Goal: Task Accomplishment & Management: Use online tool/utility

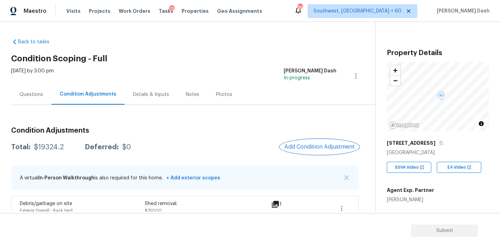
click at [309, 145] on span "Add Condition Adjustment" at bounding box center [319, 147] width 70 height 6
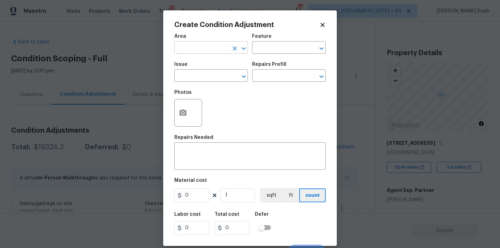
click at [202, 46] on input "text" at bounding box center [201, 48] width 54 height 11
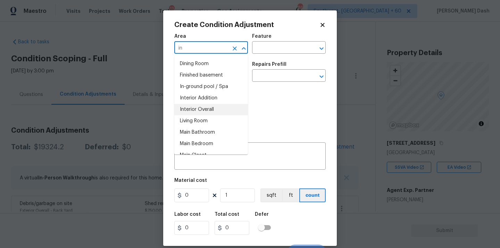
type input "in"
click at [276, 108] on div "Photos" at bounding box center [249, 108] width 151 height 45
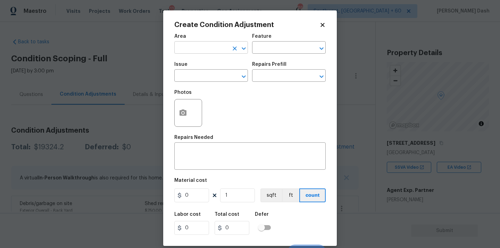
click at [197, 51] on input "text" at bounding box center [201, 48] width 54 height 11
click at [190, 83] on ul "Exterior Addition Exterior Overall" at bounding box center [211, 70] width 74 height 28
click at [191, 78] on li "Exterior Overall" at bounding box center [211, 75] width 74 height 11
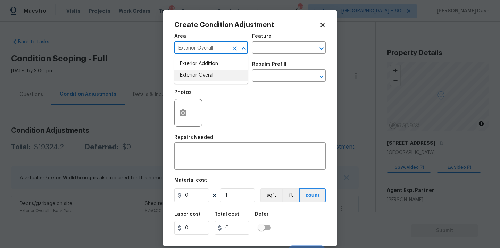
type input "Exterior Overall"
click at [186, 133] on div "Area Exterior Overall ​ Feature ​ Issue ​ Repairs Prefill ​ Photos Repairs Need…" at bounding box center [249, 144] width 151 height 229
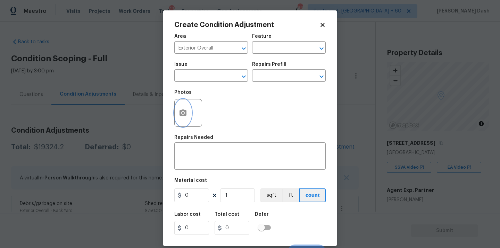
click at [185, 112] on icon "button" at bounding box center [182, 113] width 7 height 6
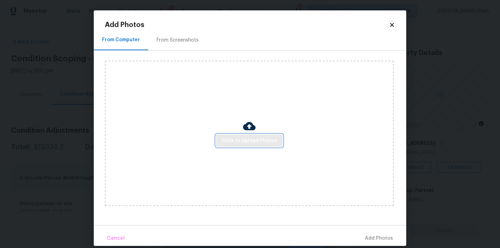
click at [263, 138] on span "Click to Upload Photos" at bounding box center [249, 141] width 56 height 9
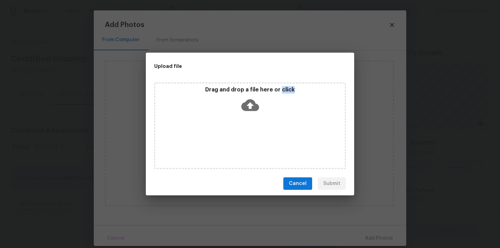
click at [263, 138] on div "Drag and drop a file here or click" at bounding box center [249, 126] width 191 height 87
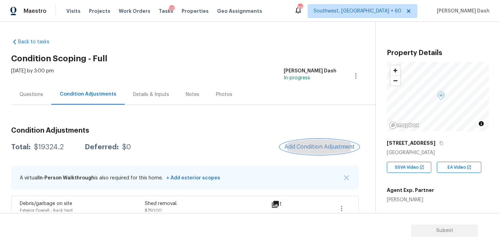
click at [310, 151] on button "Add Condition Adjustment" at bounding box center [319, 147] width 78 height 15
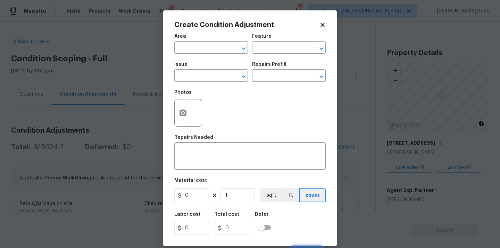
click at [225, 57] on span "Area ​" at bounding box center [211, 44] width 74 height 28
click at [222, 54] on span "Area ​" at bounding box center [211, 44] width 74 height 28
click at [222, 51] on input "text" at bounding box center [201, 48] width 54 height 11
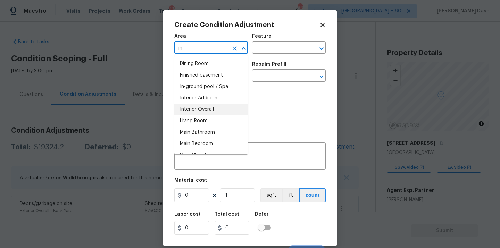
click at [211, 107] on li "Interior Overall" at bounding box center [211, 109] width 74 height 11
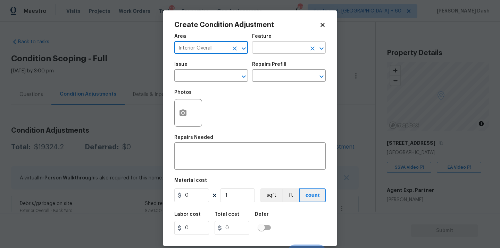
type input "Interior Overall"
click at [270, 45] on input "text" at bounding box center [279, 48] width 54 height 11
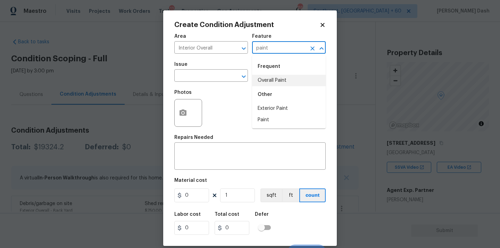
click at [264, 80] on li "Overall Paint" at bounding box center [289, 80] width 74 height 11
type input "Overall Paint"
